Goal: Information Seeking & Learning: Learn about a topic

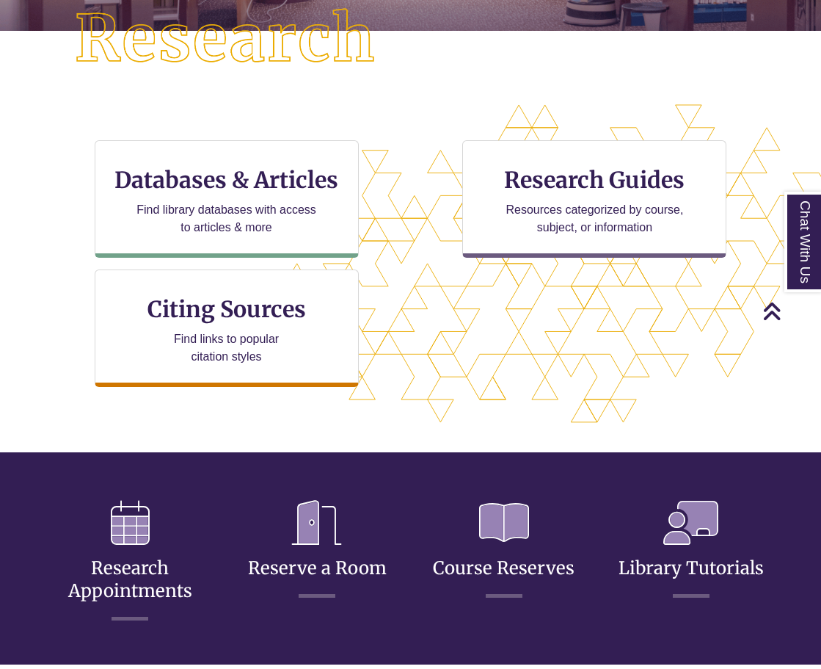
scroll to position [395, 0]
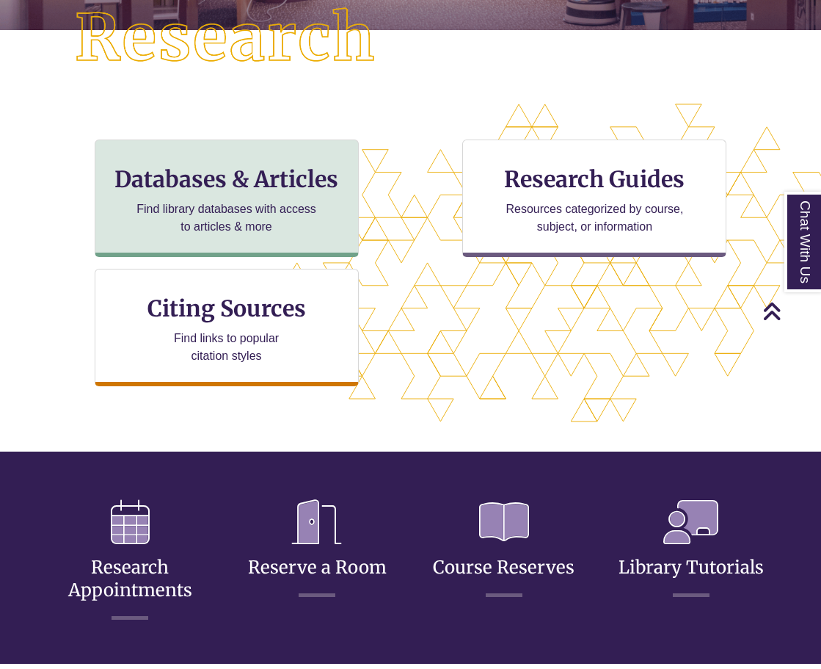
click at [281, 197] on div "Databases & Articles Find library databases with access to articles & more" at bounding box center [227, 197] width 264 height 117
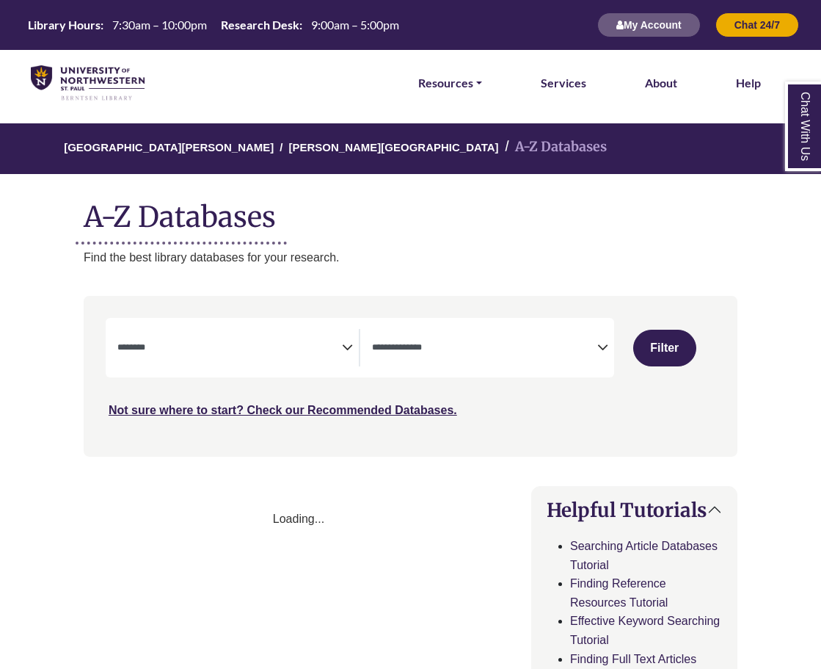
select select "Database Subject Filter"
select select "Database Types Filter"
select select "Database Subject Filter"
select select "Database Types Filter"
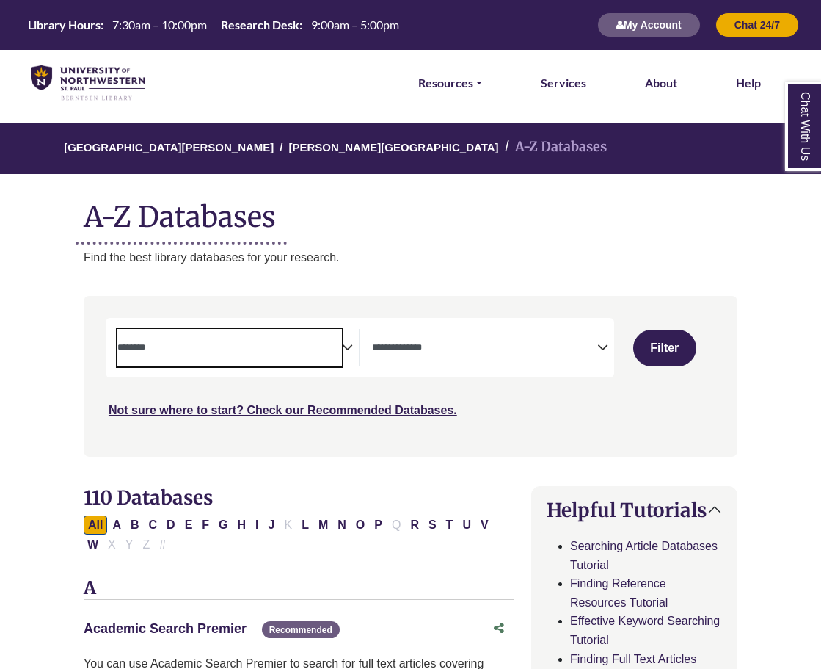
click at [339, 344] on textarea "Search" at bounding box center [229, 349] width 225 height 12
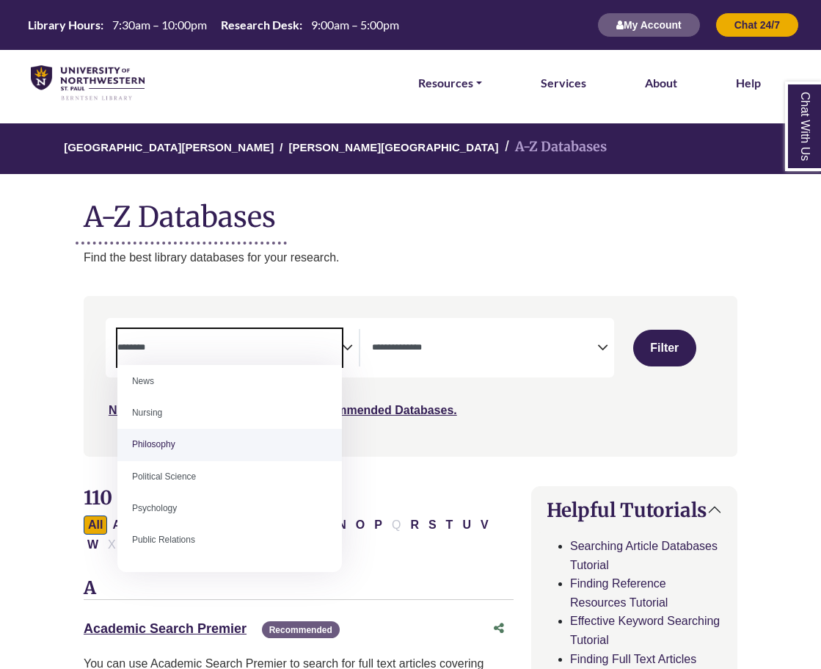
scroll to position [1058, 0]
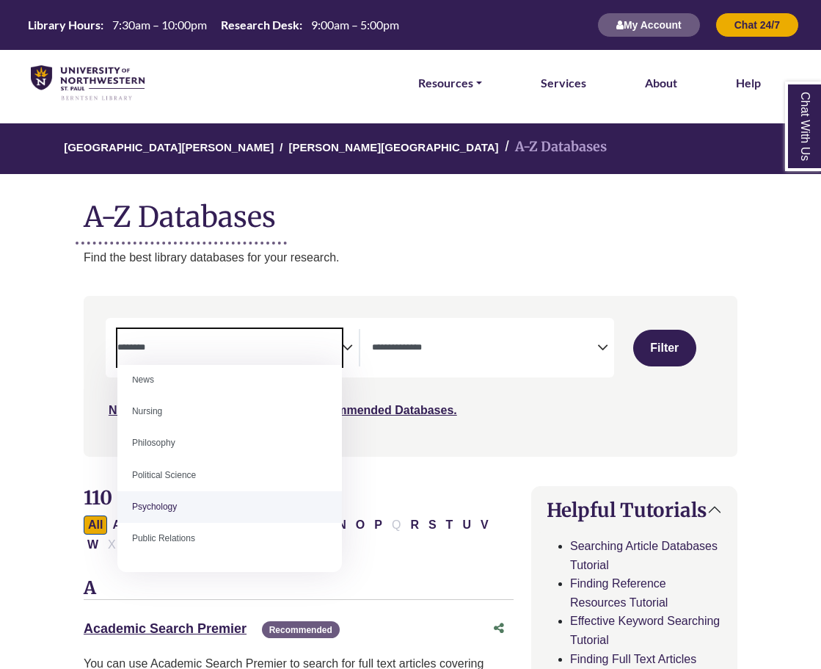
select select "*****"
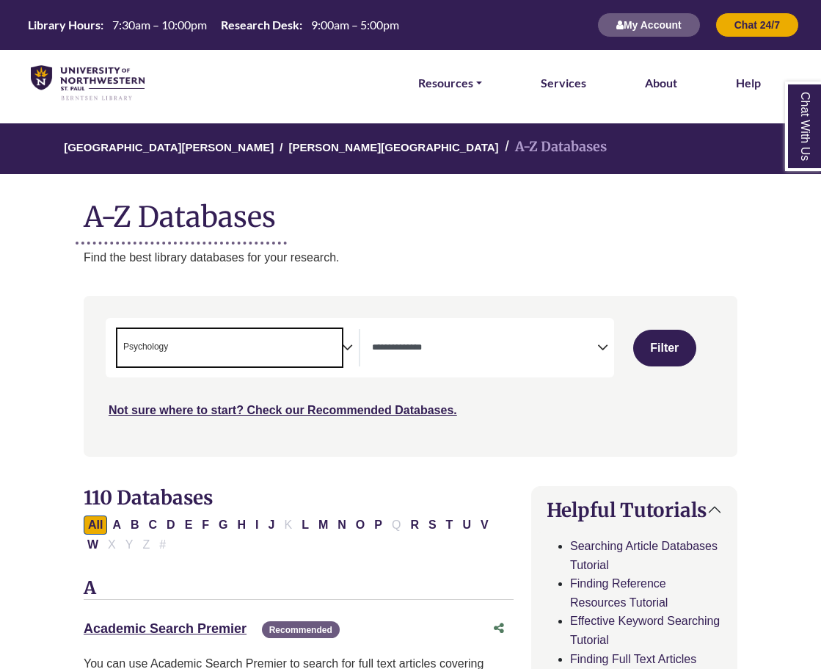
scroll to position [516, 0]
click at [511, 345] on textarea "Search" at bounding box center [484, 349] width 225 height 12
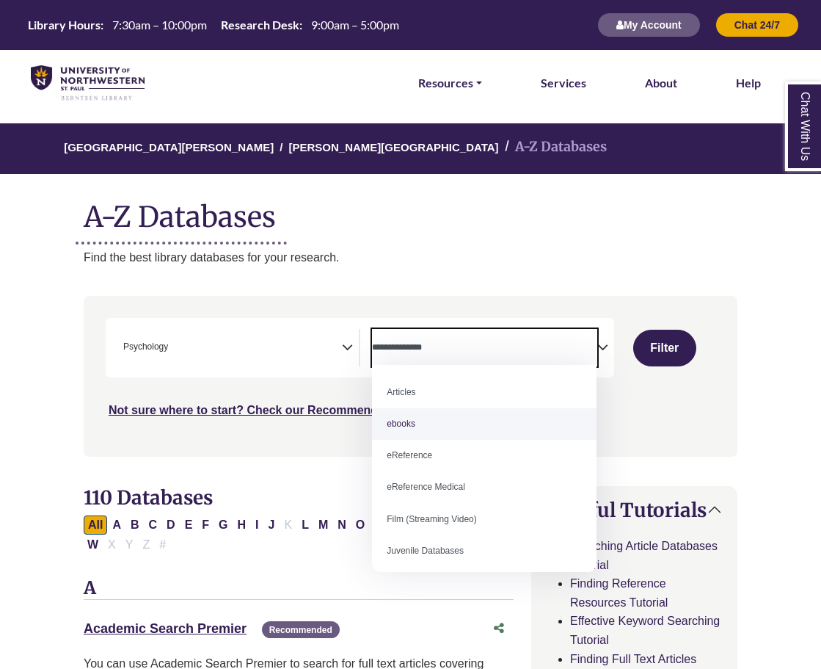
select select "*****"
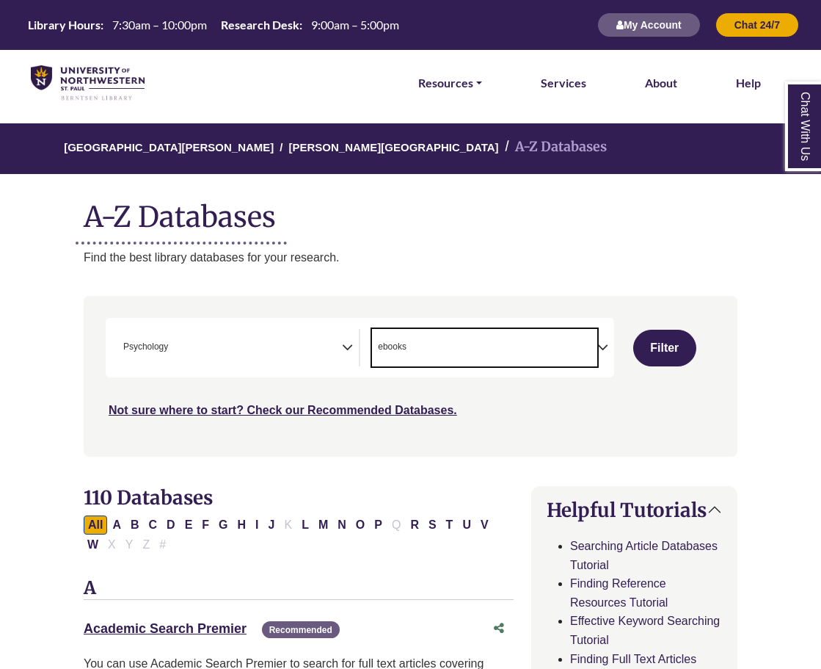
scroll to position [14, 0]
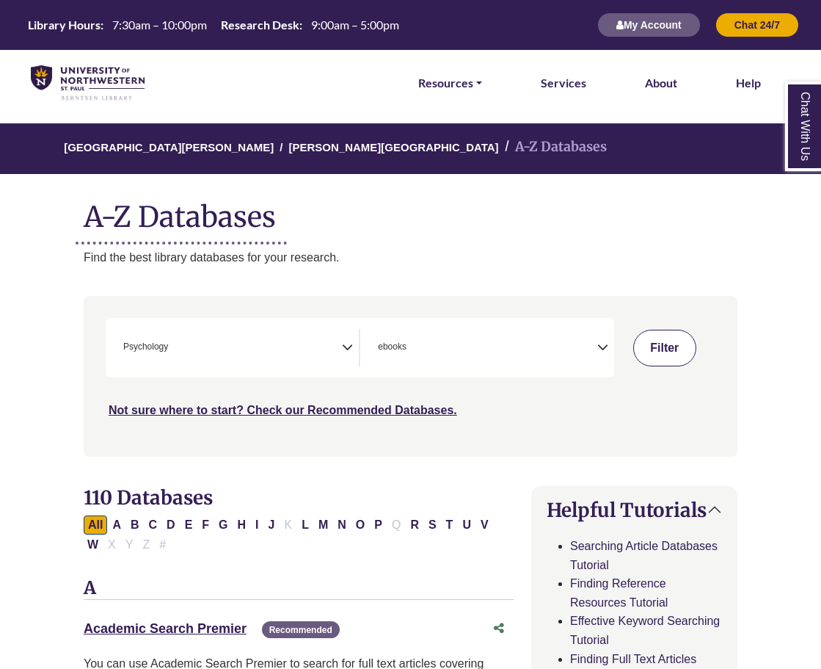
click at [658, 354] on button "Filter" at bounding box center [664, 348] width 63 height 37
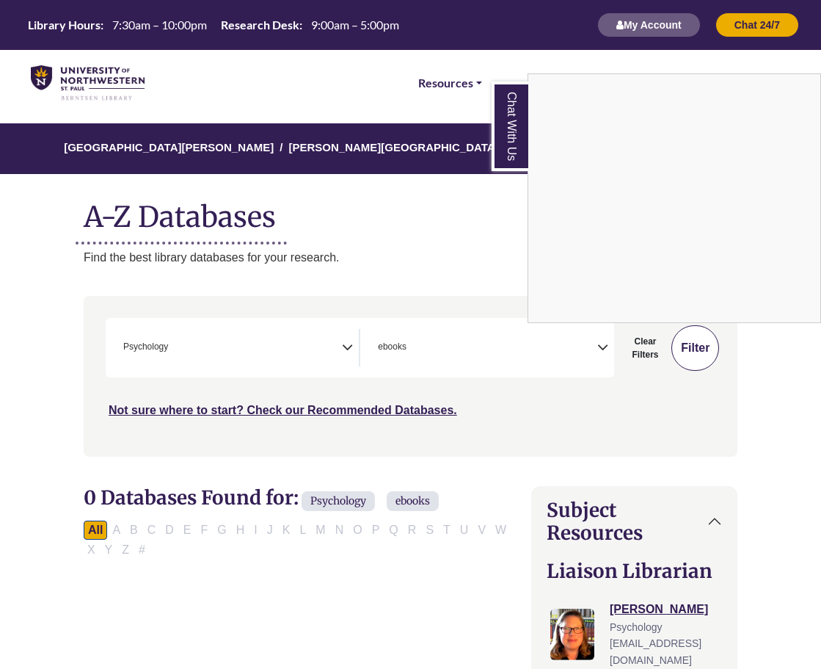
click at [658, 354] on div "Chat With Us" at bounding box center [410, 334] width 821 height 669
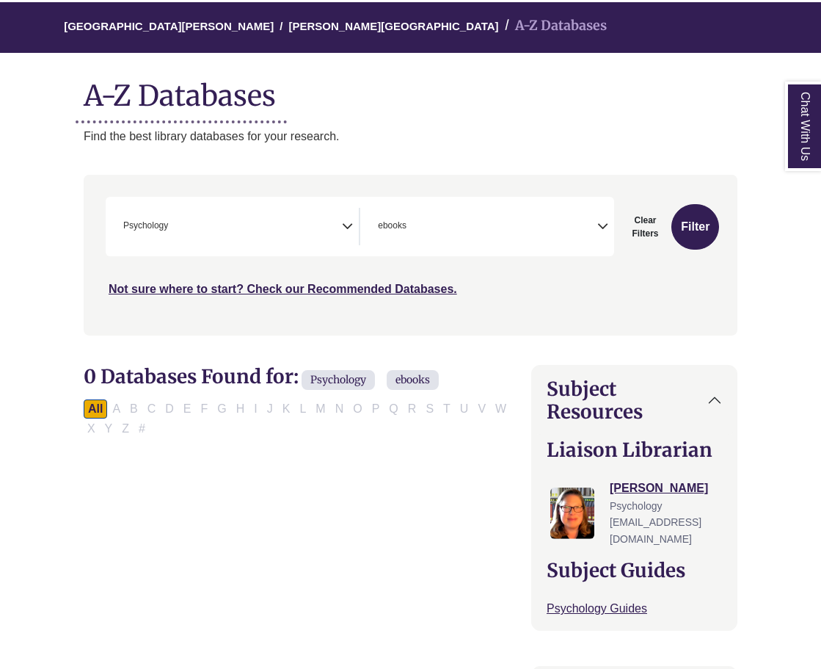
scroll to position [123, 0]
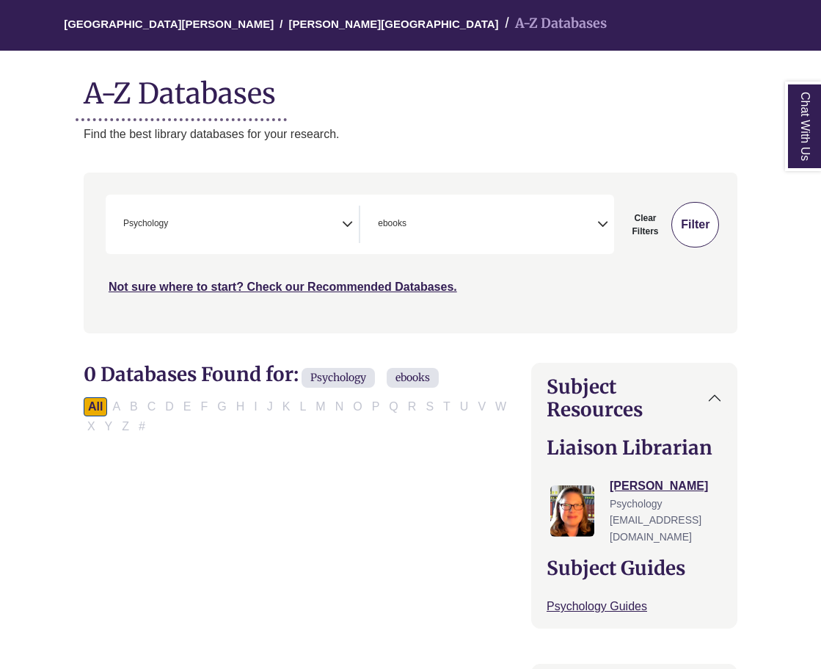
click at [707, 227] on button "Filter" at bounding box center [695, 224] width 48 height 45
click at [633, 222] on button "Clear Filters" at bounding box center [645, 224] width 45 height 45
select select "Database Subject Filter"
select select "Database Types Filter"
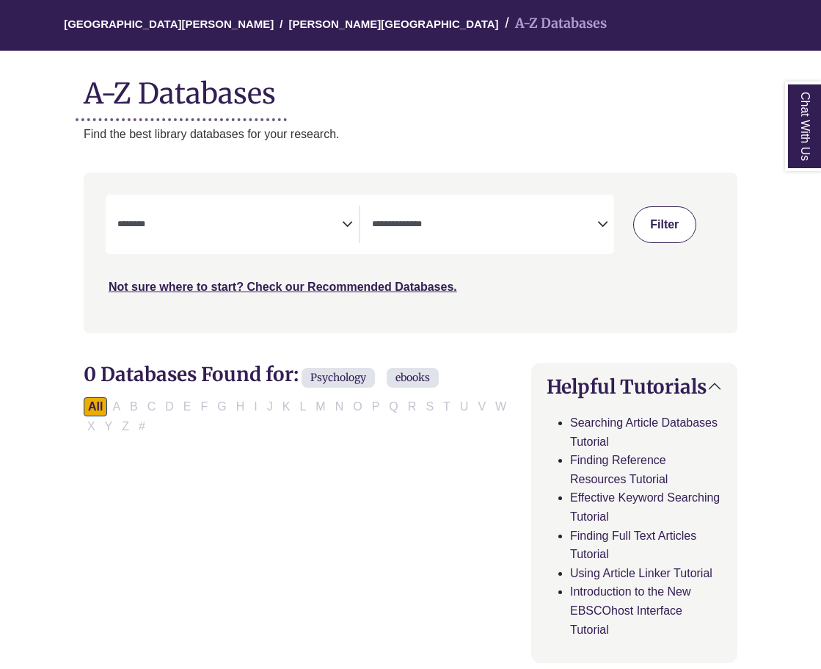
select select "Database Subject Filter"
select select "Database Types Filter"
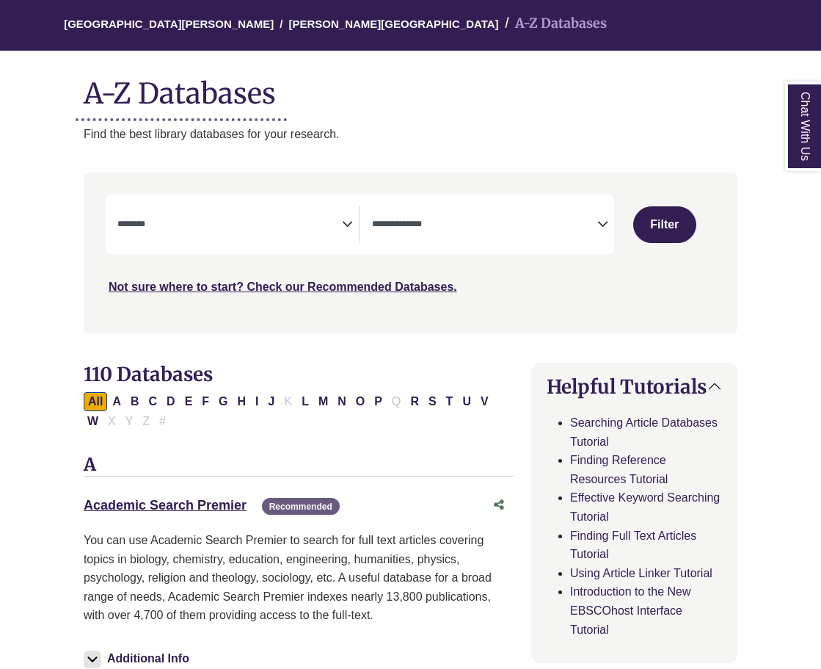
click at [305, 227] on textarea "Search" at bounding box center [229, 225] width 225 height 12
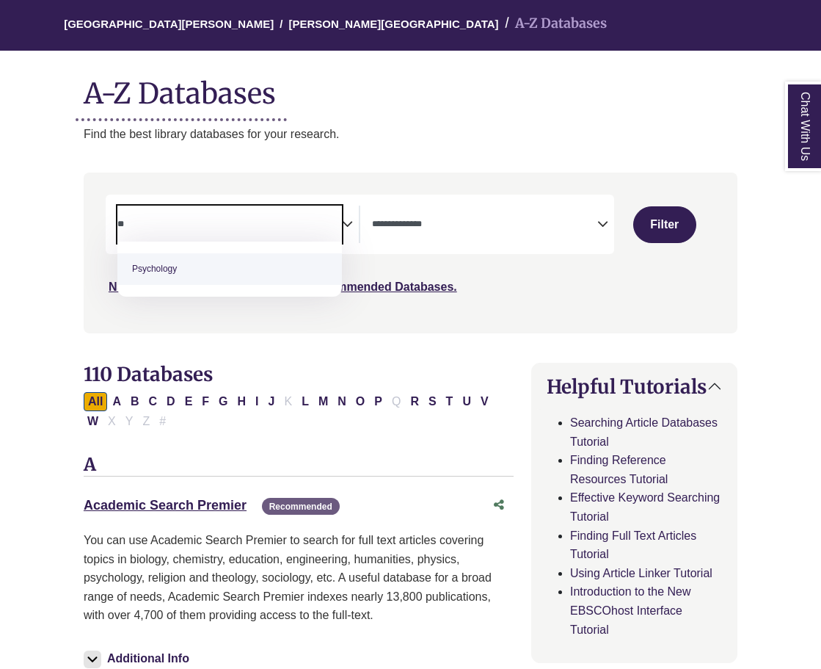
type textarea "**"
click at [246, 285] on span "Psychology" at bounding box center [229, 268] width 225 height 55
select select "*****"
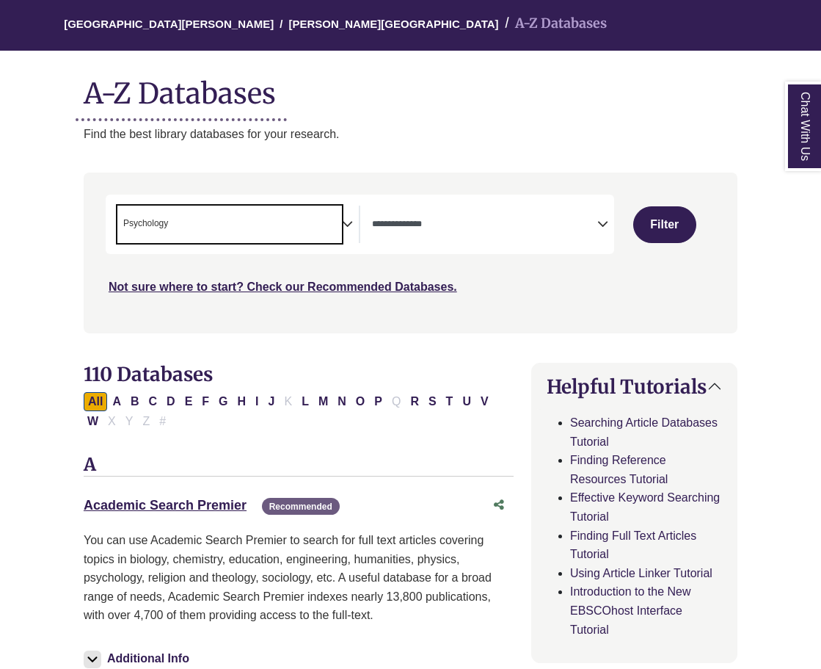
click at [450, 219] on textarea "Search" at bounding box center [484, 225] width 225 height 12
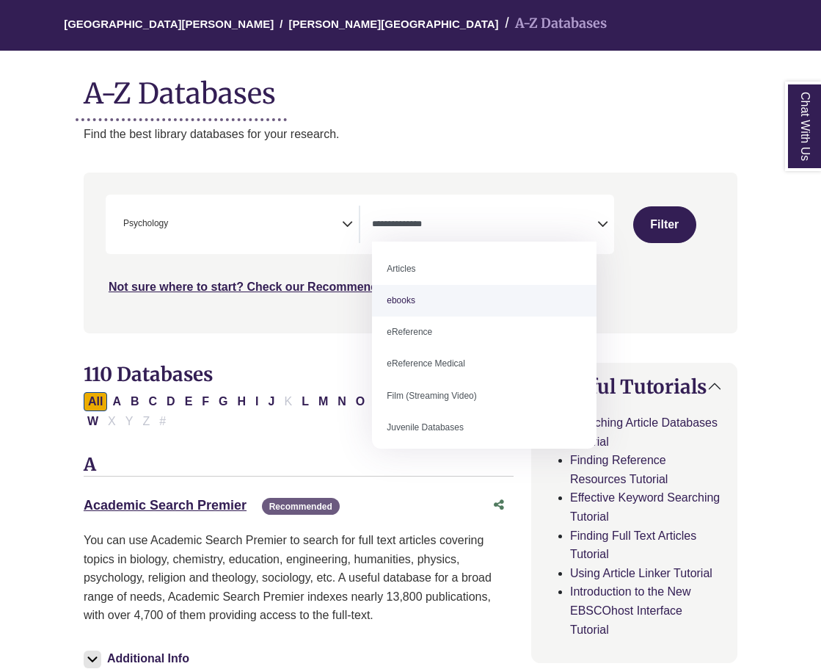
select select "*****"
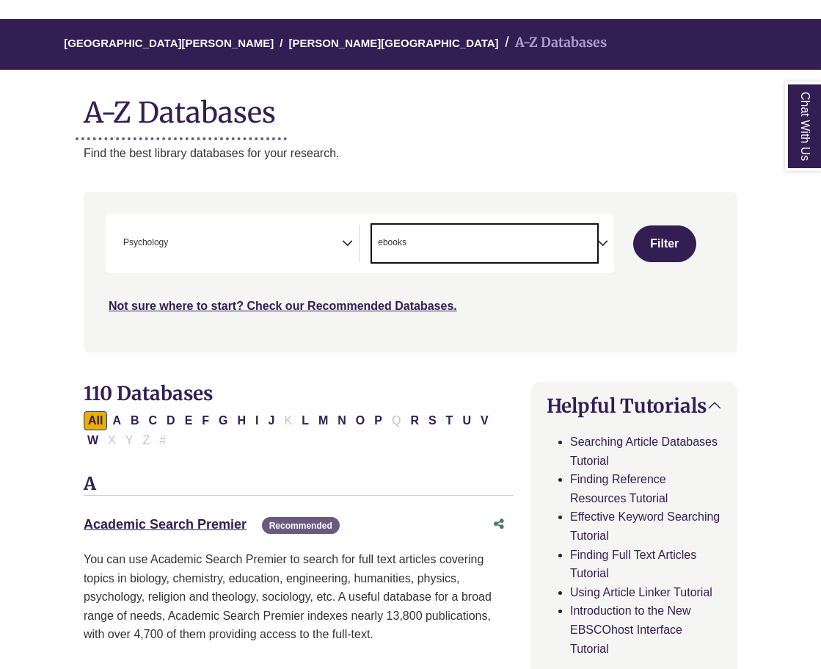
scroll to position [115, 0]
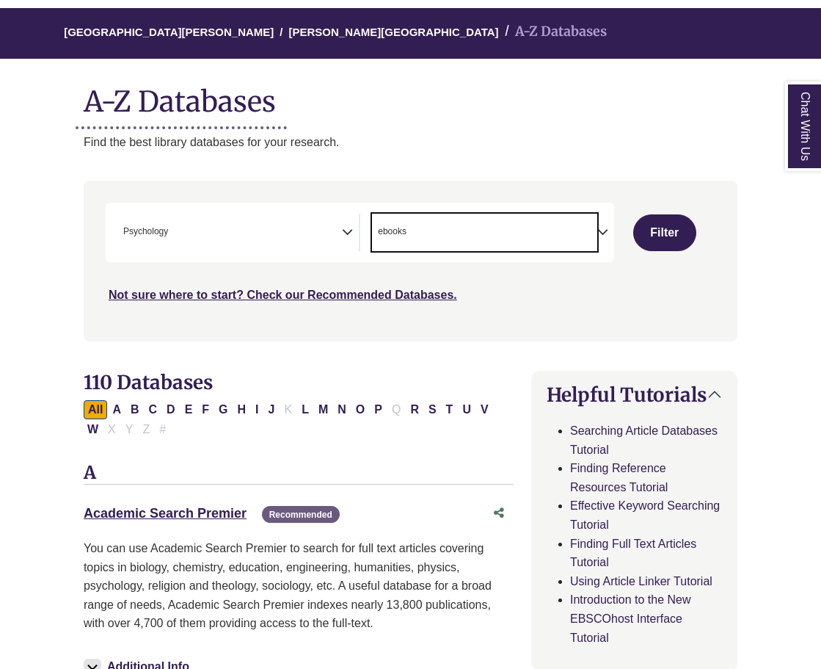
select select "Database Types Filter"
type textarea "*"
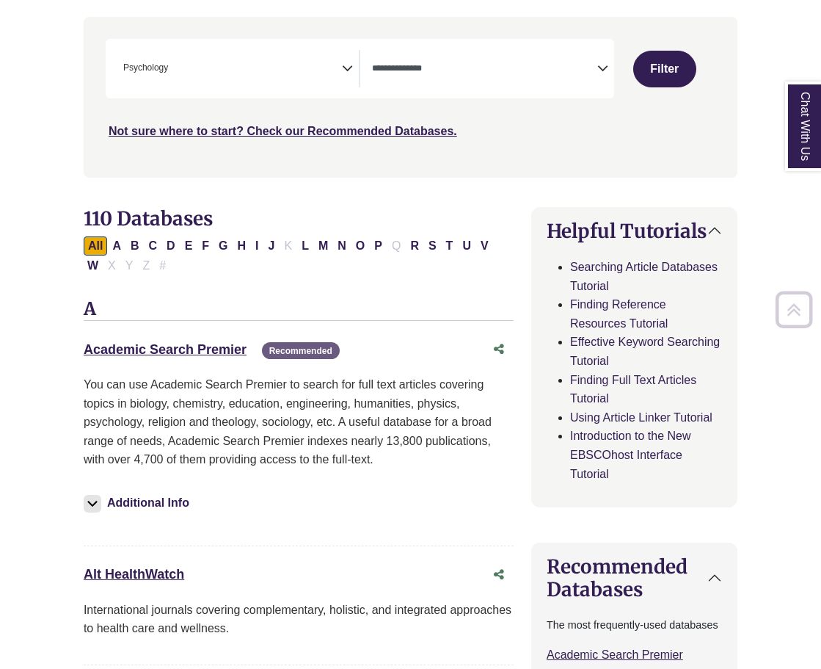
scroll to position [280, 0]
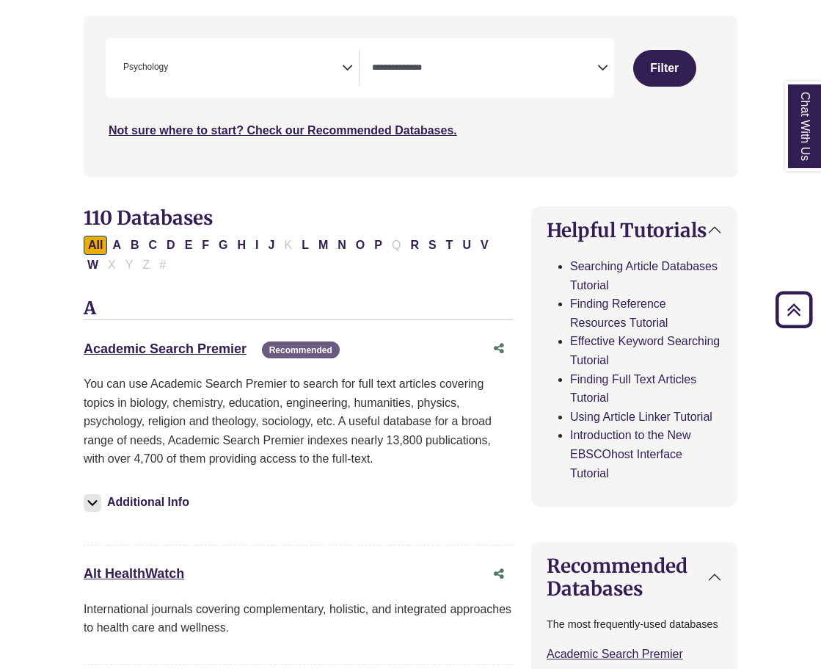
click at [363, 298] on h3 "A" at bounding box center [299, 309] width 430 height 22
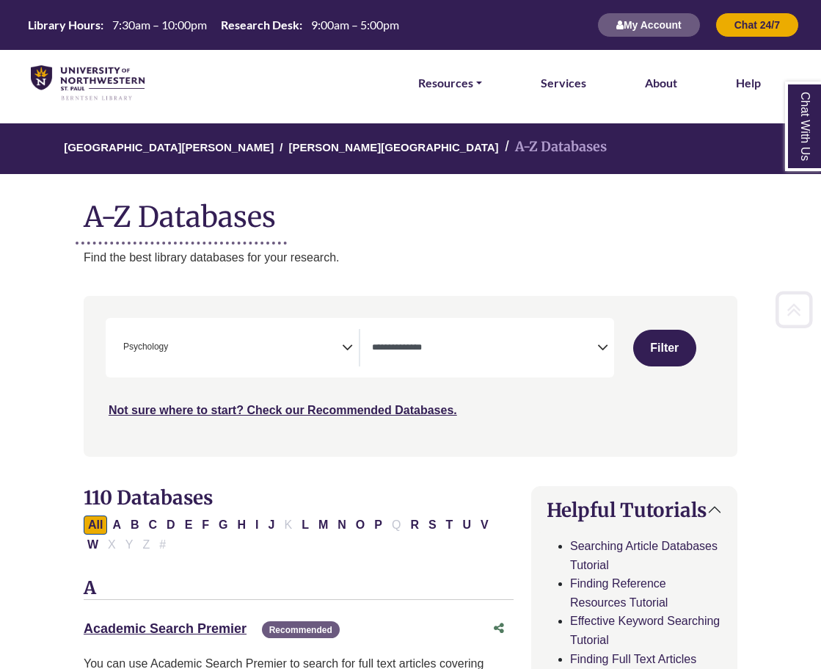
scroll to position [0, 0]
click at [421, 343] on textarea "Search" at bounding box center [484, 349] width 225 height 12
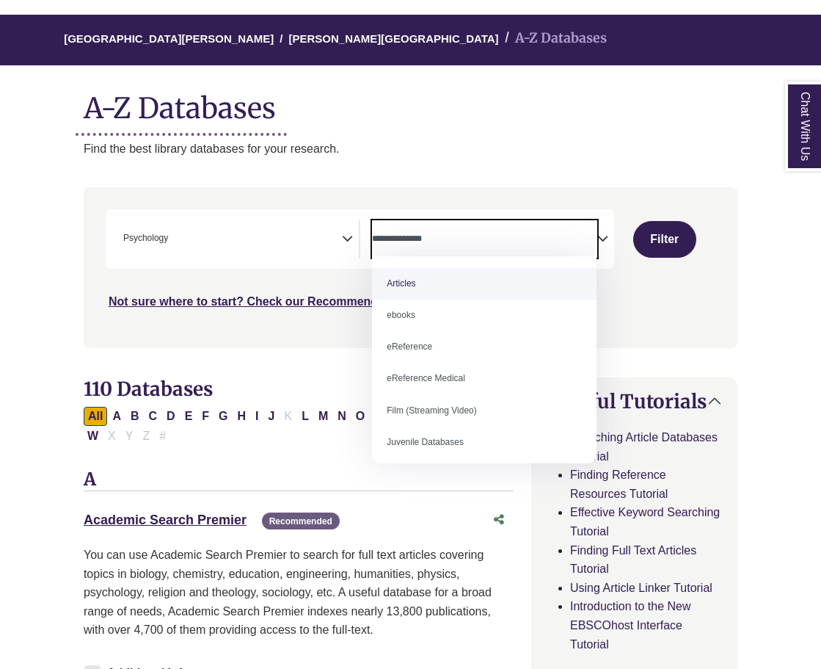
select select "*****"
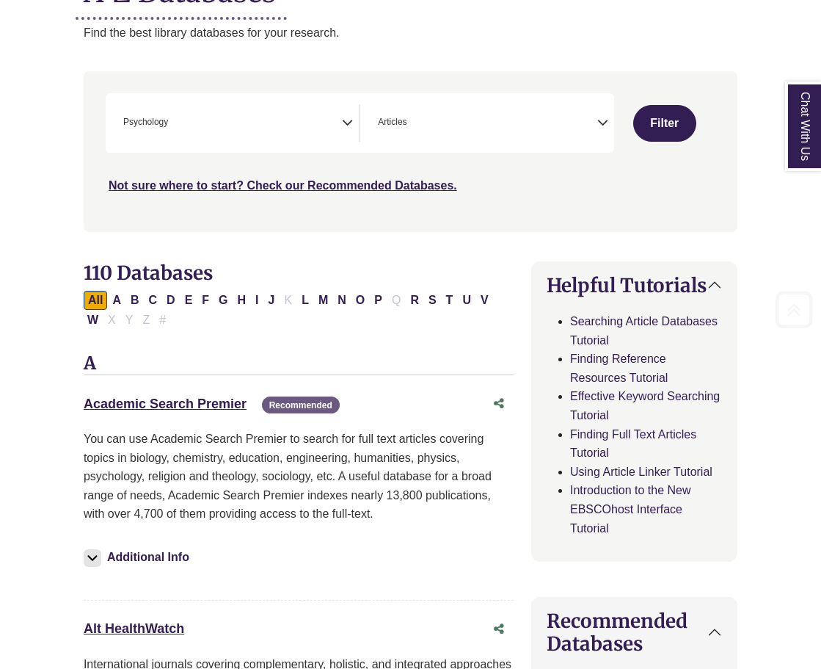
scroll to position [280, 0]
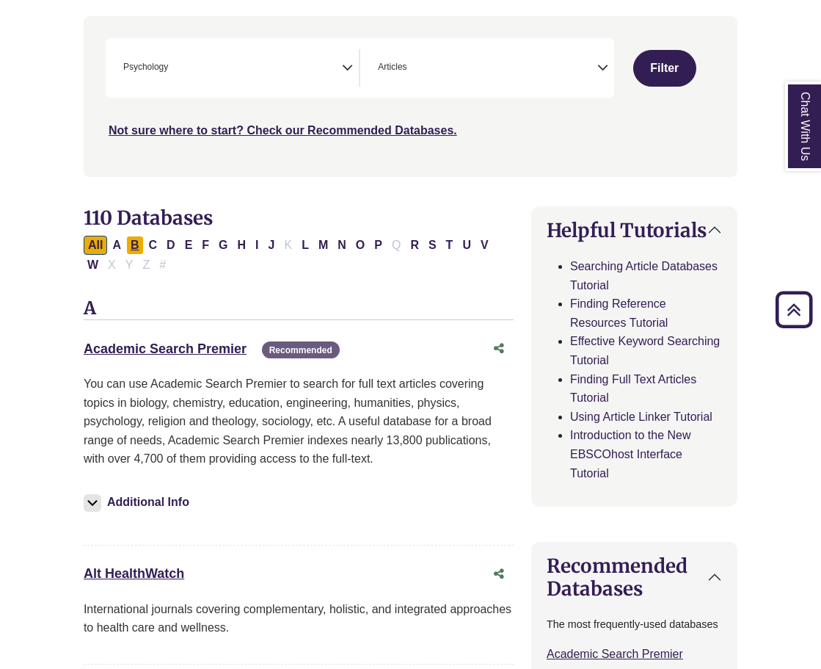
click at [135, 241] on button "B" at bounding box center [135, 245] width 18 height 19
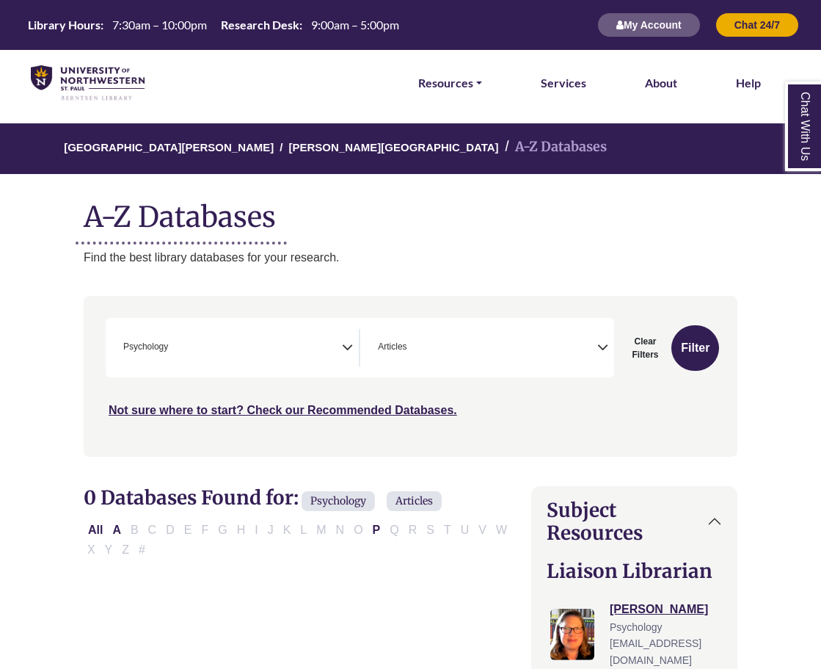
click at [470, 335] on span "× Articles" at bounding box center [484, 347] width 225 height 37
click at [542, 339] on span "× Articles × ebooks" at bounding box center [484, 347] width 225 height 37
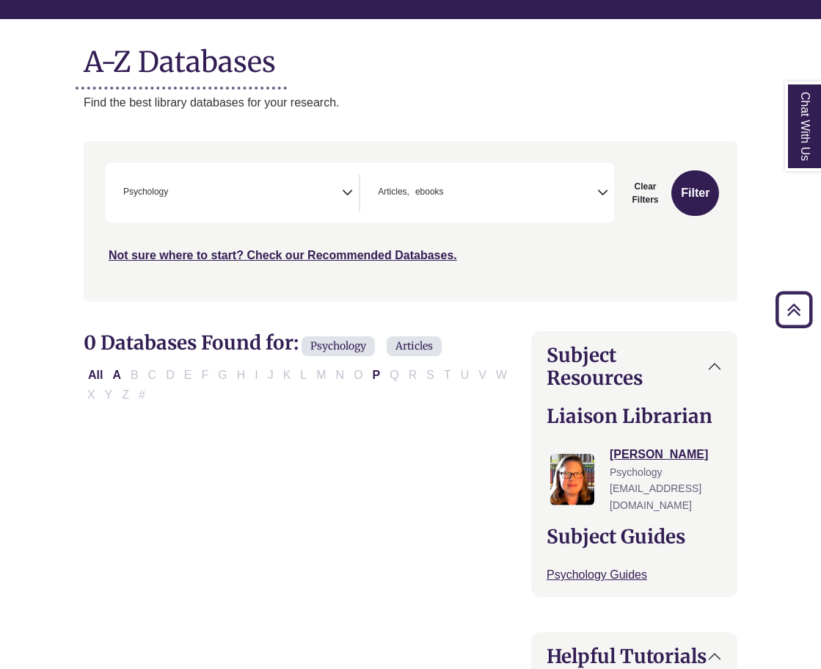
scroll to position [140, 0]
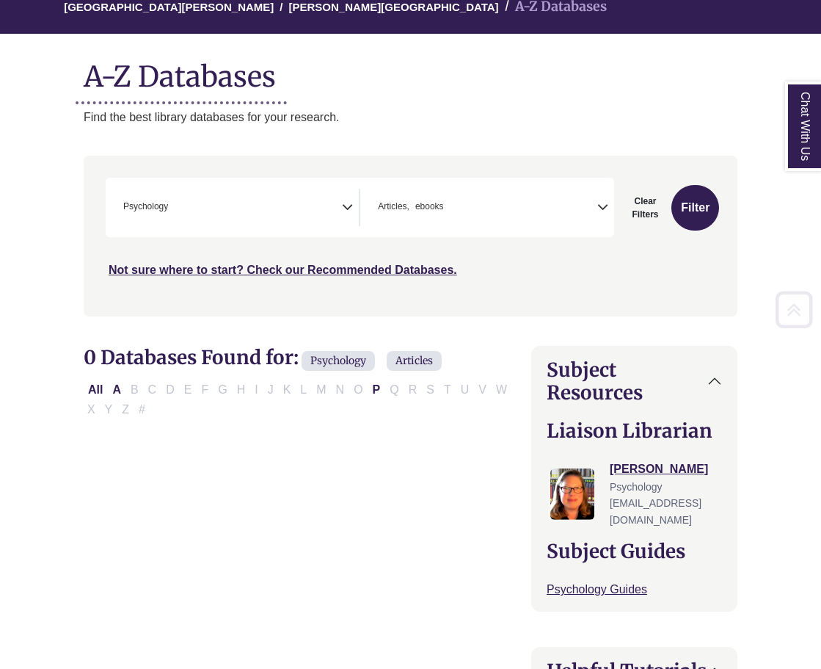
click at [576, 196] on span "× Articles × ebooks" at bounding box center [484, 207] width 225 height 37
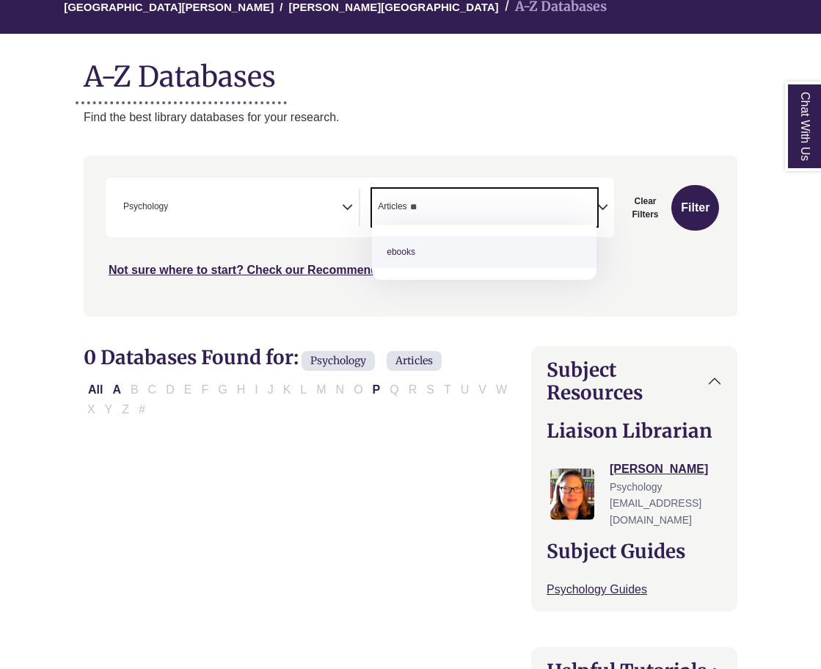
type textarea "*"
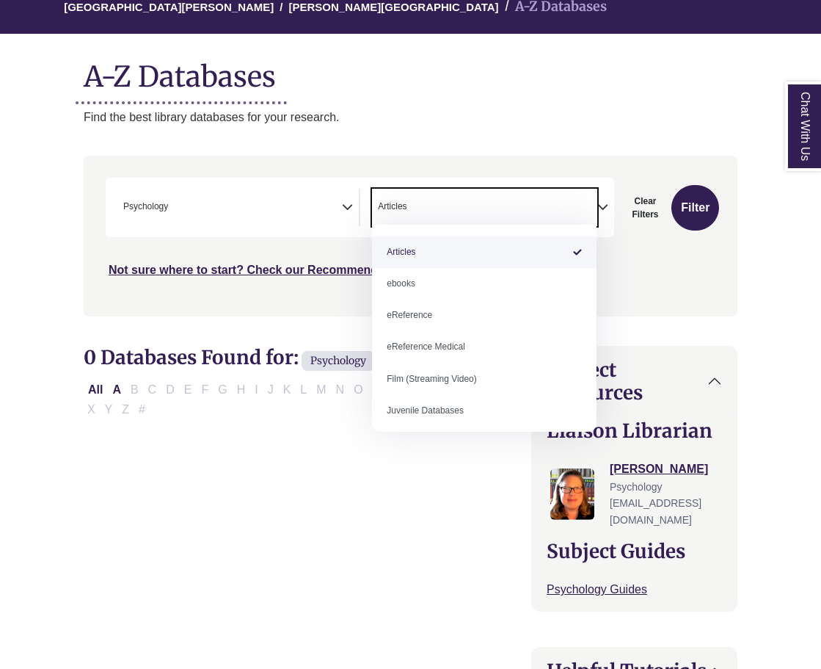
select select "Database Types Filter"
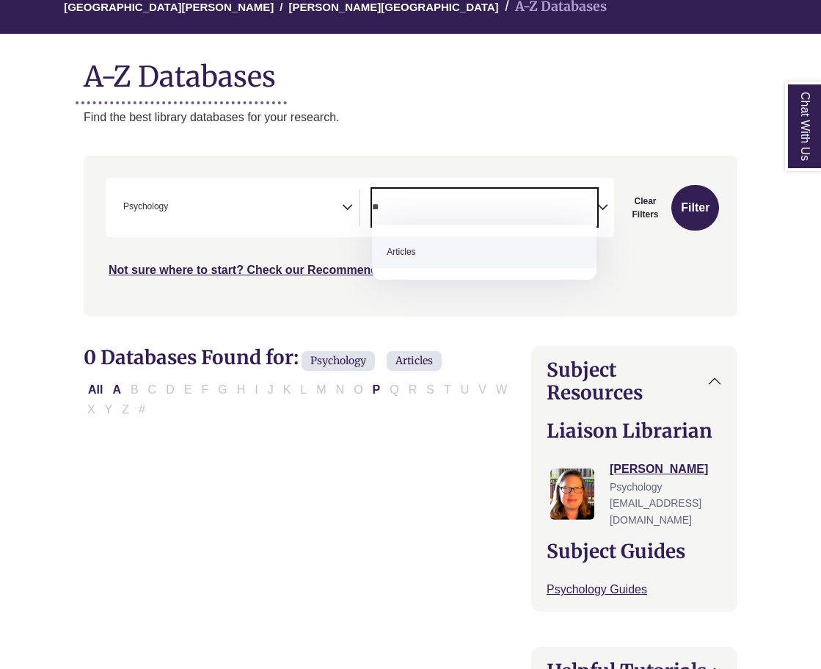
type textarea "*"
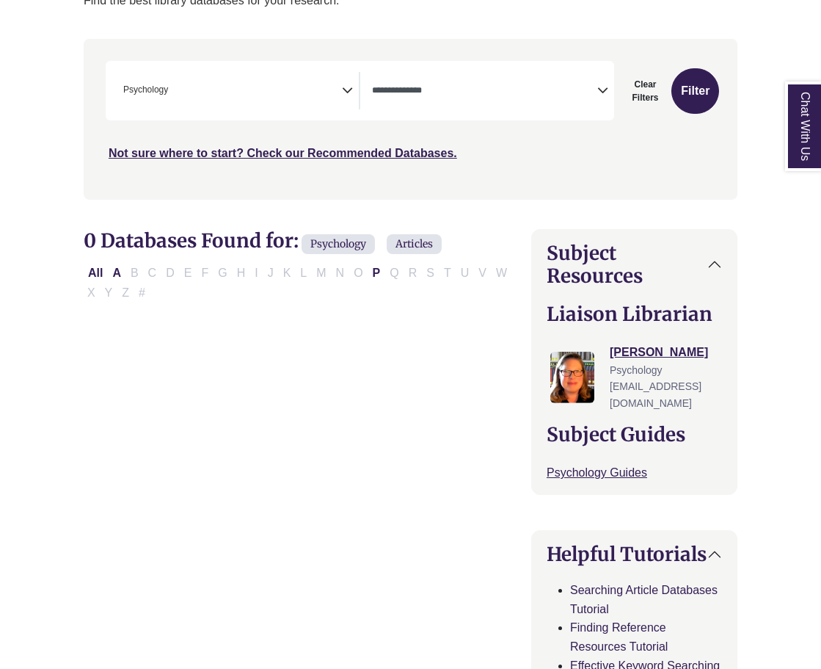
scroll to position [280, 0]
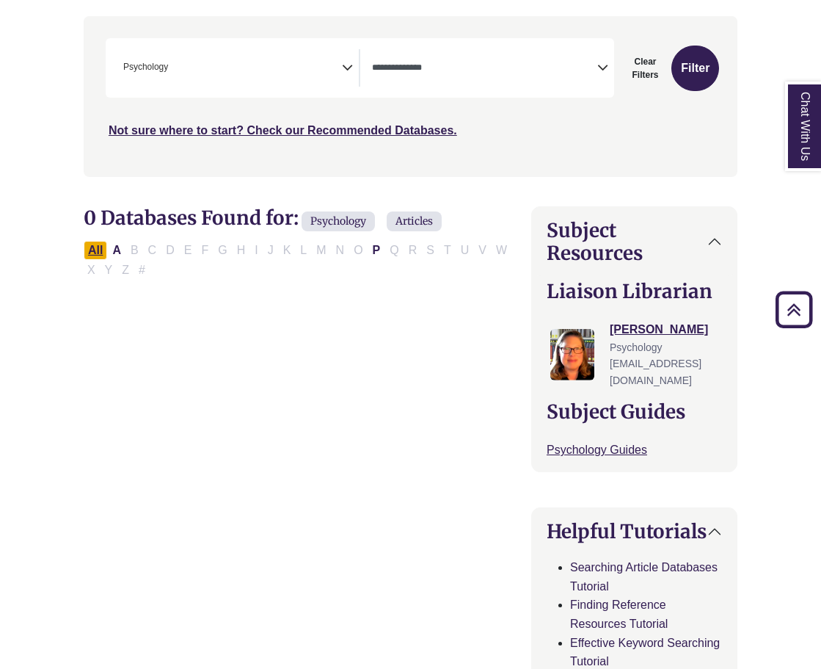
click at [96, 241] on button "All" at bounding box center [95, 250] width 23 height 19
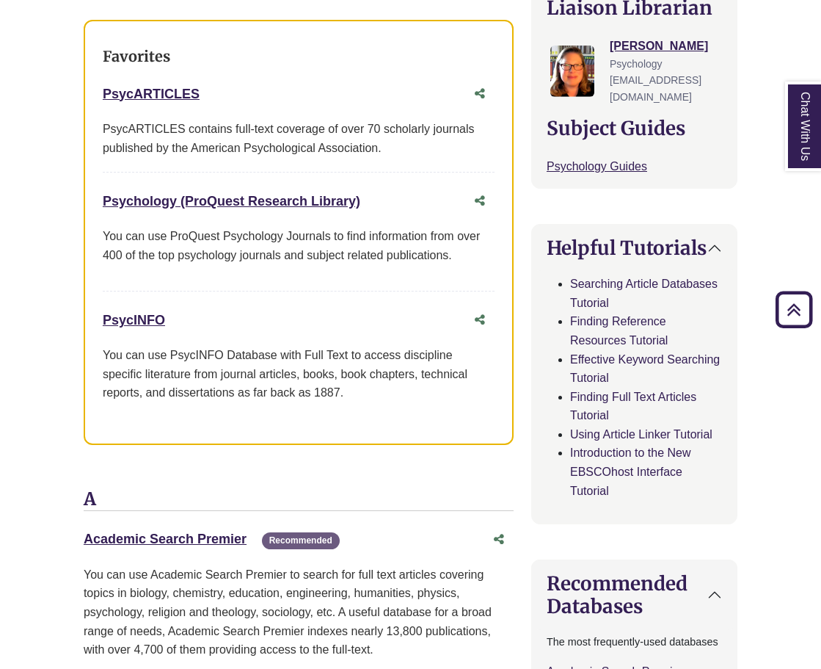
scroll to position [325, 0]
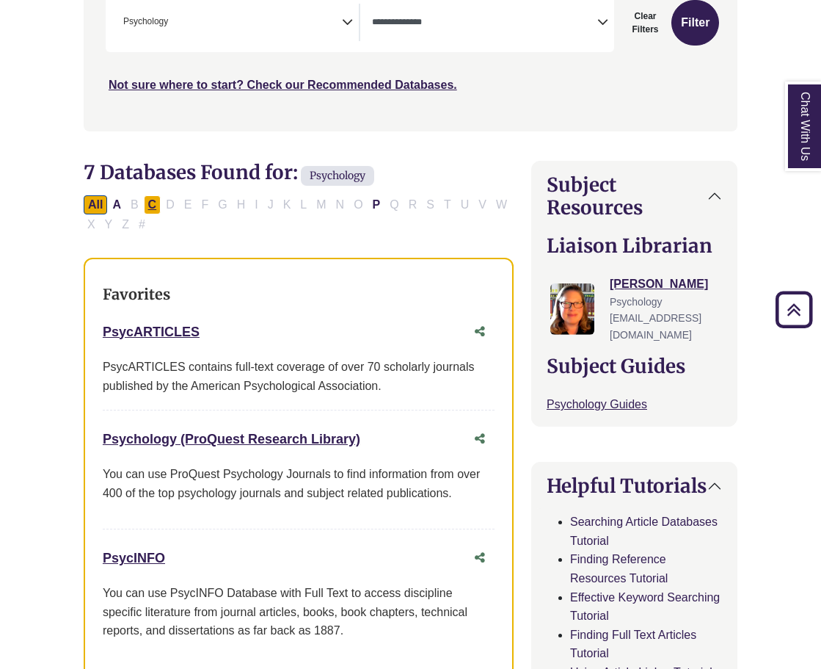
click at [145, 195] on button "C" at bounding box center [153, 204] width 18 height 19
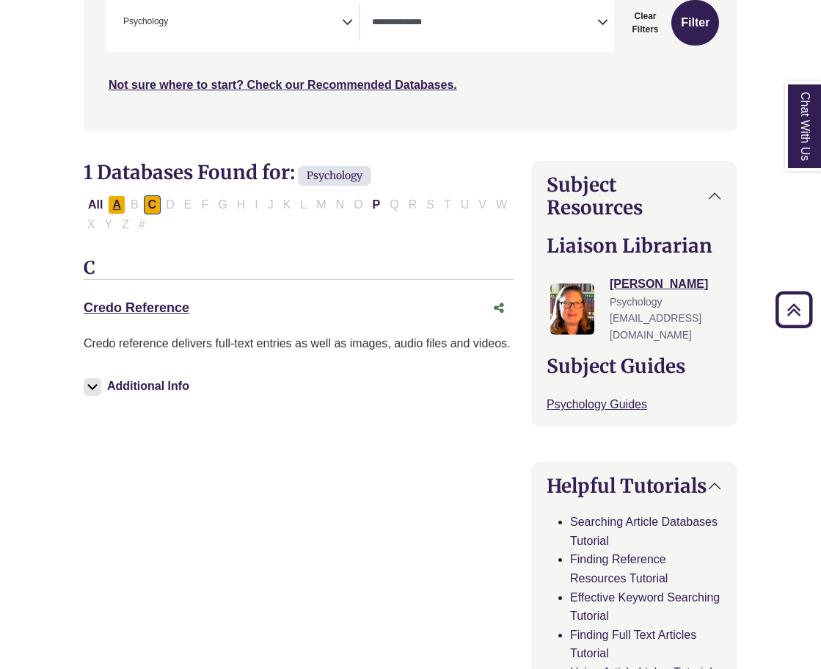
click at [114, 201] on button "A" at bounding box center [117, 204] width 18 height 19
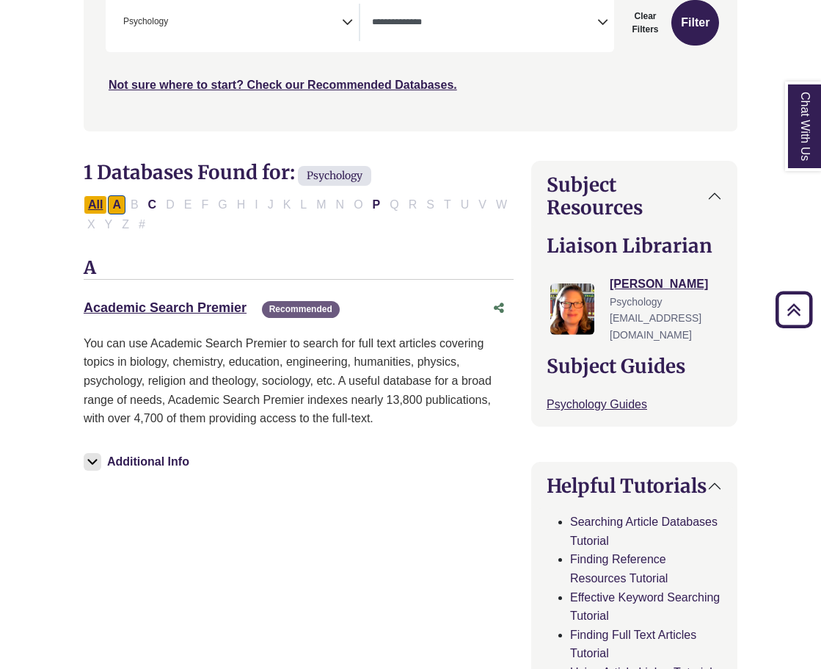
click at [98, 200] on button "All" at bounding box center [95, 204] width 23 height 19
select select "Database Types Filter"
